Goal: Task Accomplishment & Management: Use online tool/utility

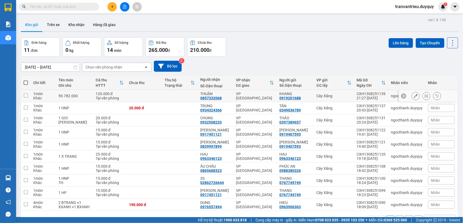
scroll to position [25, 0]
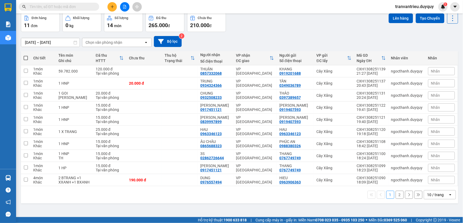
click at [54, 5] on input "text" at bounding box center [60, 7] width 63 height 6
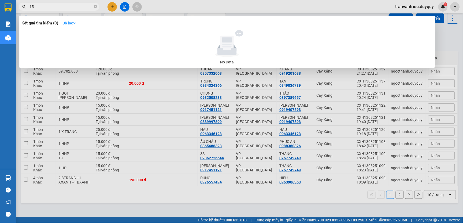
type input "150"
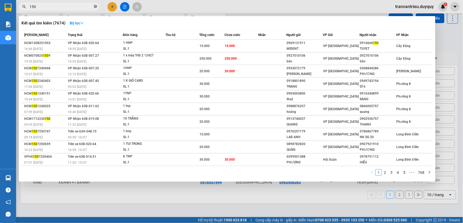
click at [95, 6] on icon "close-circle" at bounding box center [95, 6] width 3 height 3
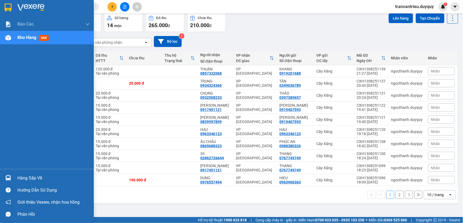
click at [8, 4] on img at bounding box center [8, 7] width 7 height 8
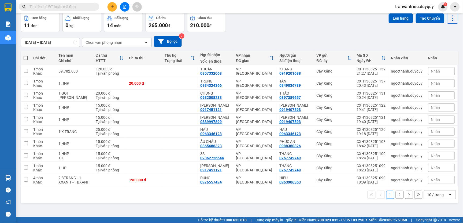
click at [63, 7] on input "text" at bounding box center [60, 7] width 63 height 6
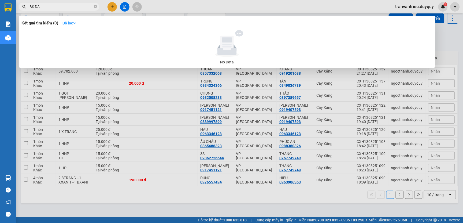
type input "BS DAT"
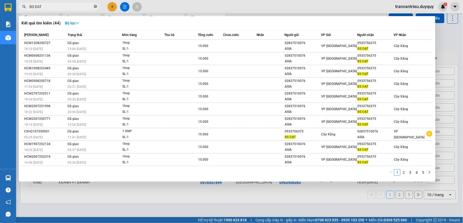
click at [95, 6] on icon "close-circle" at bounding box center [95, 6] width 3 height 3
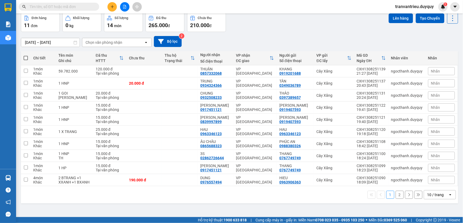
click at [299, 42] on div "[DATE] – [DATE] Press the down arrow key to interact with the calendar and sele…" at bounding box center [239, 41] width 437 height 11
click at [24, 57] on span at bounding box center [26, 58] width 4 height 4
click at [26, 55] on input "checkbox" at bounding box center [26, 55] width 0 height 0
checkbox input "true"
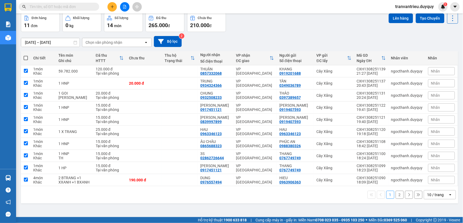
checkbox input "true"
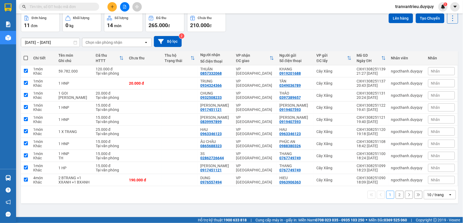
checkbox input "true"
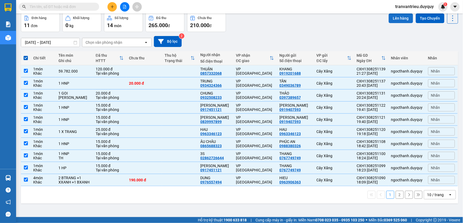
click at [399, 18] on button "Lên hàng" at bounding box center [401, 18] width 24 height 10
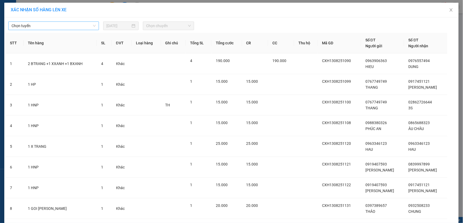
click at [38, 25] on span "Chọn tuyến" at bounding box center [54, 26] width 84 height 8
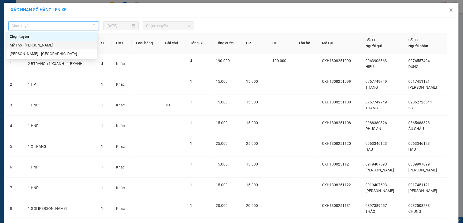
click at [23, 46] on div "Mỹ Tho - [PERSON_NAME]" at bounding box center [52, 45] width 84 height 6
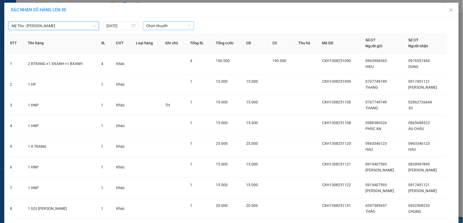
click at [176, 28] on span "Chọn chuyến" at bounding box center [168, 26] width 45 height 8
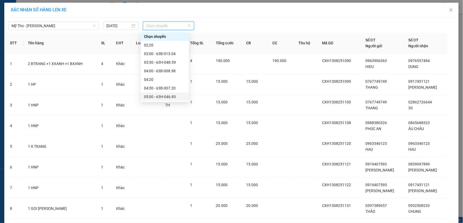
click at [169, 97] on div "05:00 - 63H-046.83" at bounding box center [165, 97] width 42 height 6
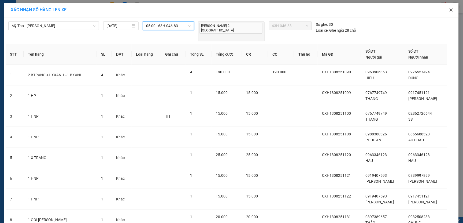
click at [449, 10] on icon "close" at bounding box center [451, 10] width 4 height 4
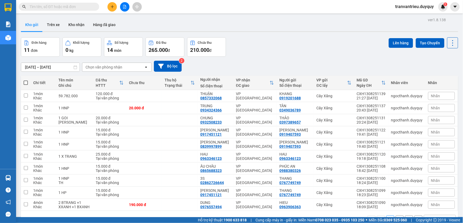
click at [28, 82] on th at bounding box center [26, 83] width 10 height 14
click at [27, 82] on span at bounding box center [26, 82] width 4 height 4
click at [26, 80] on input "checkbox" at bounding box center [26, 80] width 0 height 0
checkbox input "true"
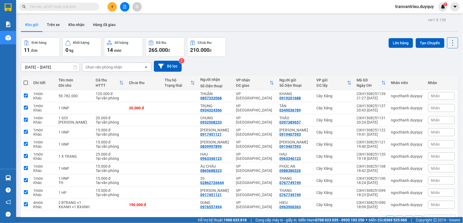
checkbox input "true"
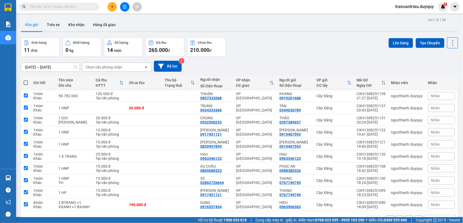
checkbox input "true"
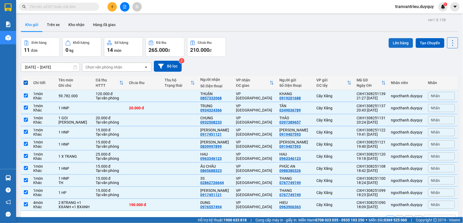
click at [395, 43] on button "Lên hàng" at bounding box center [401, 43] width 24 height 10
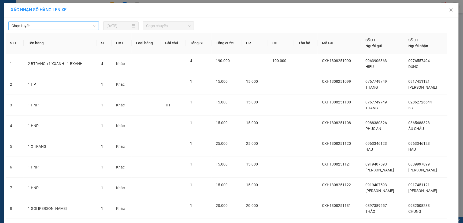
click at [40, 27] on span "Chọn tuyến" at bounding box center [54, 26] width 84 height 8
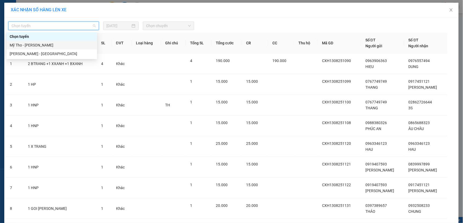
click at [27, 43] on div "Mỹ Tho - [PERSON_NAME]" at bounding box center [52, 45] width 84 height 6
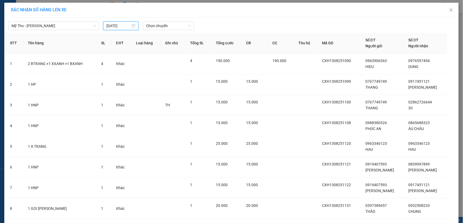
click at [127, 26] on input "[DATE]" at bounding box center [118, 26] width 24 height 6
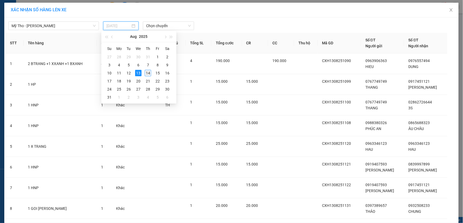
click at [148, 75] on div "14" at bounding box center [148, 73] width 6 height 6
type input "[DATE]"
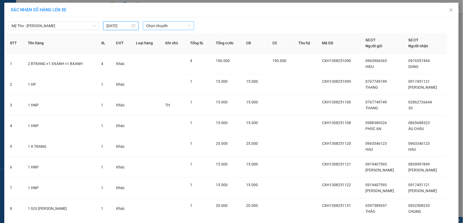
click at [172, 26] on span "Chọn chuyến" at bounding box center [168, 26] width 45 height 8
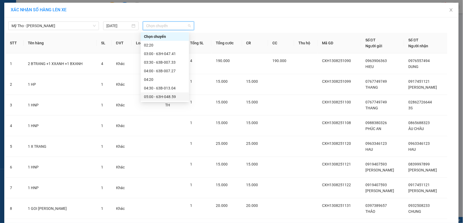
click at [169, 96] on div "05:00 - 63H-048.59" at bounding box center [165, 97] width 42 height 6
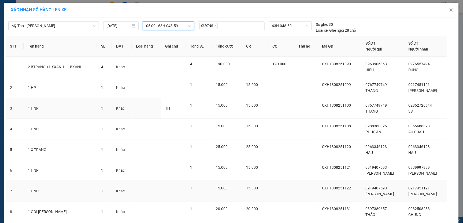
scroll to position [80, 0]
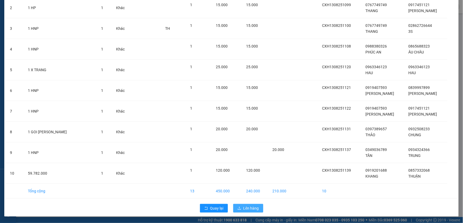
click at [243, 209] on span "Lên hàng" at bounding box center [251, 208] width 16 height 6
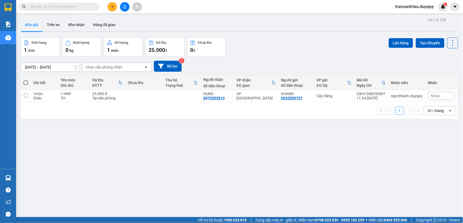
click at [25, 82] on span at bounding box center [26, 82] width 4 height 4
click at [26, 80] on input "checkbox" at bounding box center [26, 80] width 0 height 0
checkbox input "true"
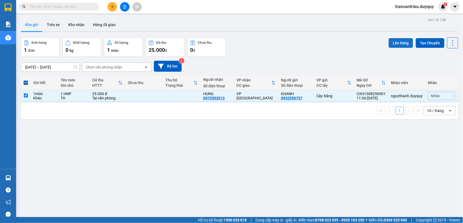
click at [398, 46] on button "Lên hàng" at bounding box center [401, 43] width 24 height 10
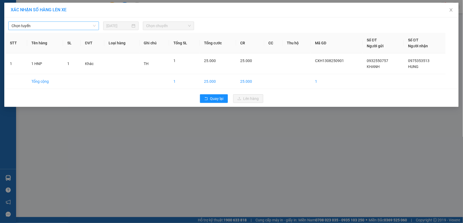
click at [44, 28] on span "Chọn tuyến" at bounding box center [54, 26] width 84 height 8
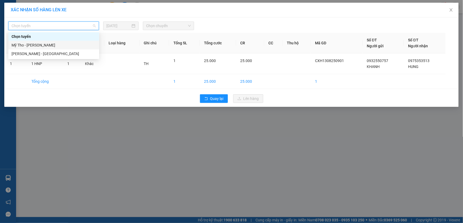
click at [40, 45] on div "Mỹ Tho - [PERSON_NAME]" at bounding box center [54, 45] width 84 height 6
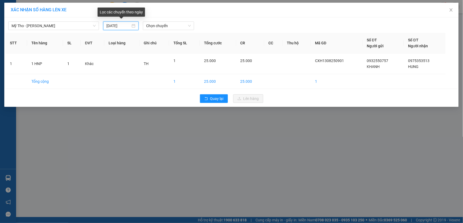
click at [127, 26] on input "[DATE]" at bounding box center [118, 26] width 24 height 6
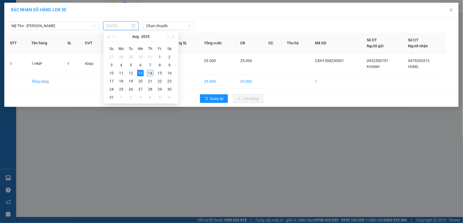
click at [152, 74] on div "14" at bounding box center [150, 73] width 6 height 6
type input "[DATE]"
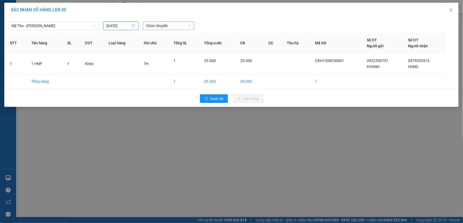
click at [179, 26] on span "Chọn chuyến" at bounding box center [168, 26] width 45 height 8
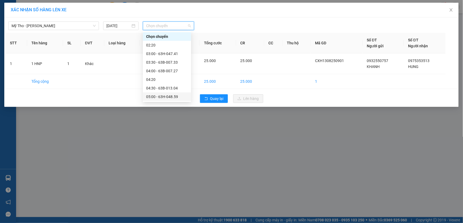
click at [164, 96] on div "05:00 - 63H-048.59" at bounding box center [167, 97] width 42 height 6
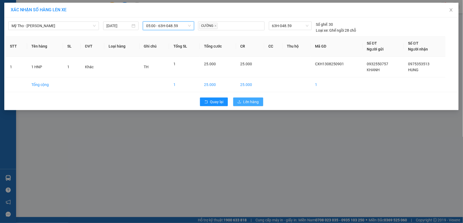
click at [252, 100] on span "Lên hàng" at bounding box center [251, 102] width 16 height 6
